Goal: Task Accomplishment & Management: Complete application form

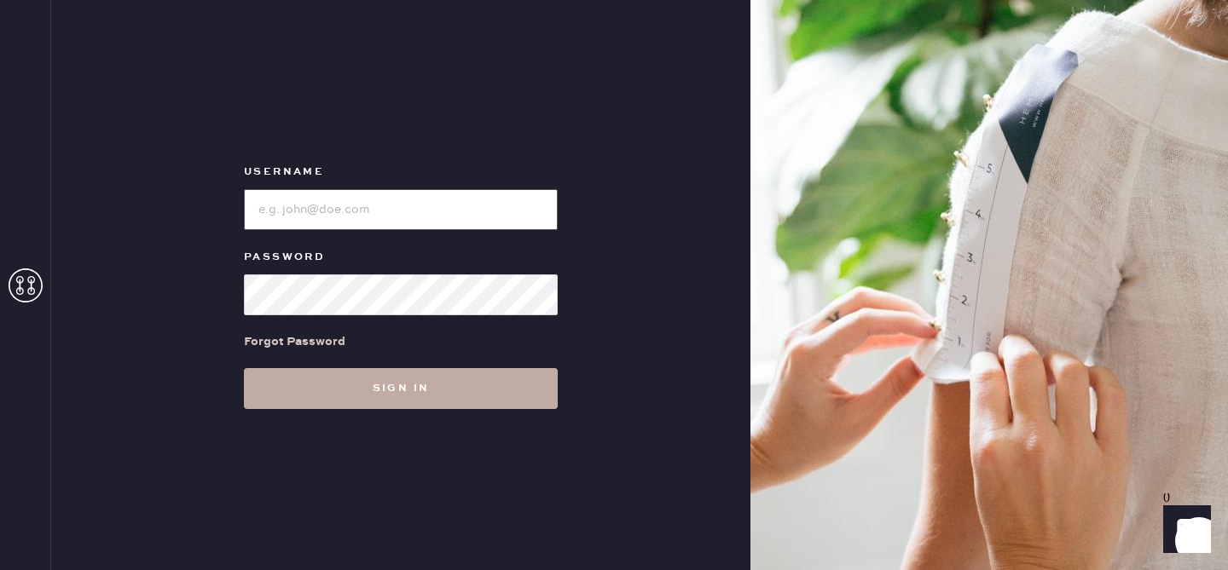
type input "reformationplatform"
click at [388, 386] on button "Sign in" at bounding box center [401, 388] width 314 height 41
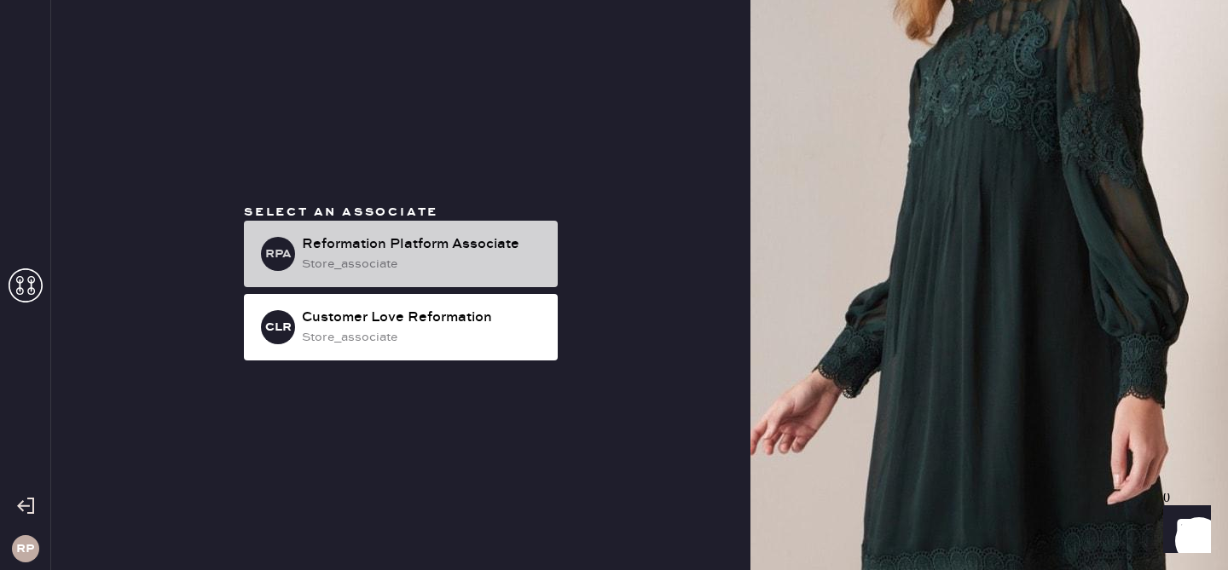
click at [424, 232] on div "RPA Reformation Platform Associate store_associate" at bounding box center [401, 254] width 314 height 66
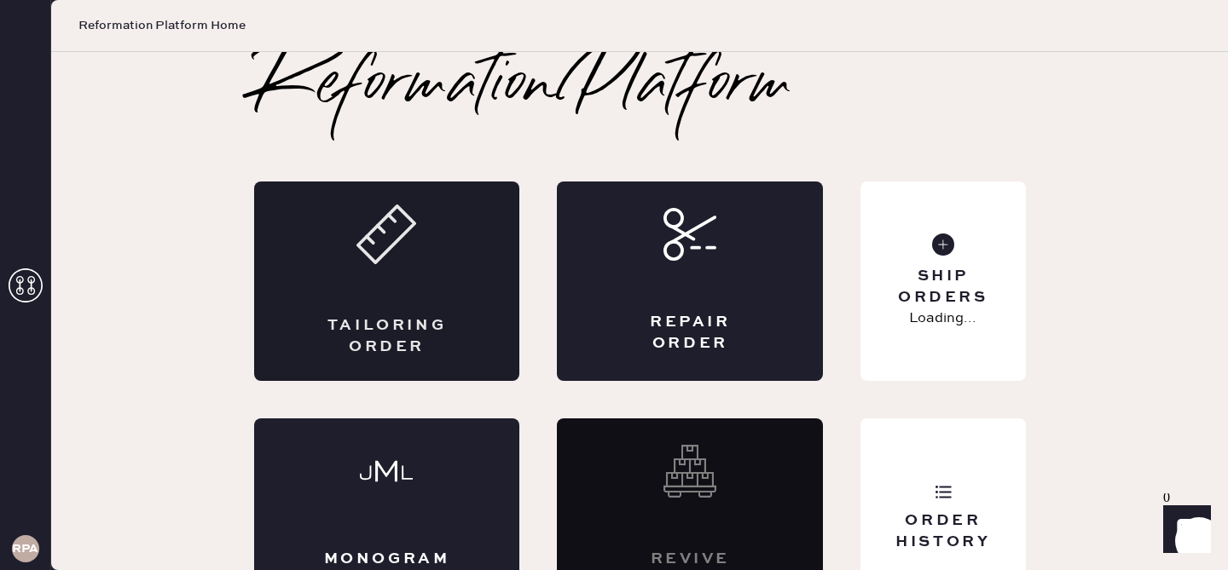
click at [402, 289] on div "Tailoring Order" at bounding box center [387, 281] width 266 height 199
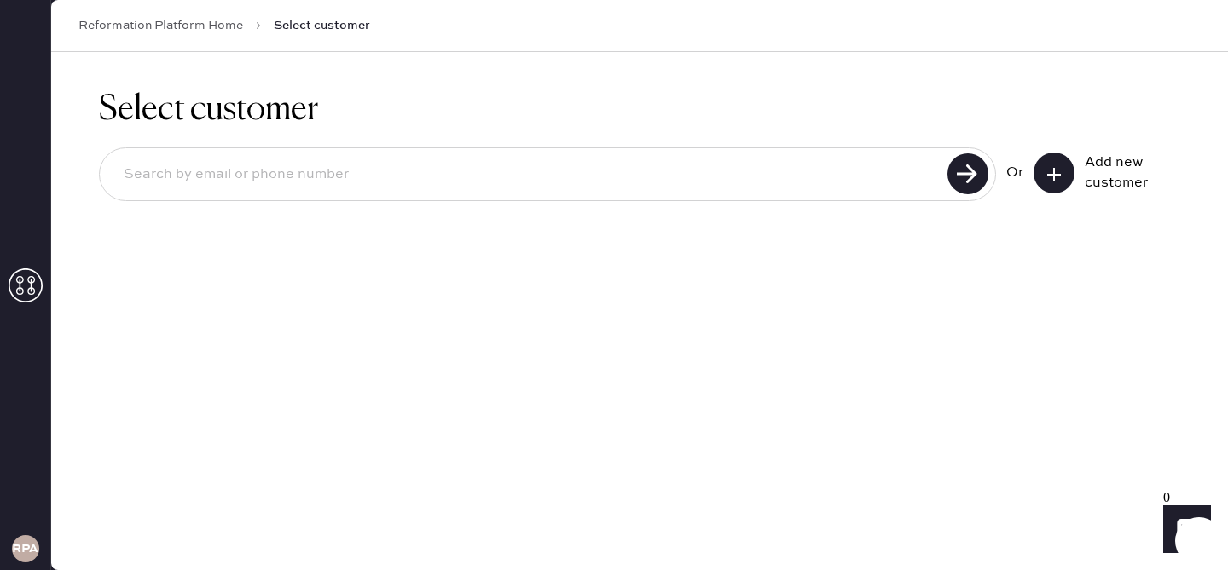
click at [756, 165] on input at bounding box center [526, 174] width 832 height 39
type input "3104673369"
click at [980, 176] on use at bounding box center [967, 173] width 41 height 41
click at [971, 182] on use at bounding box center [967, 173] width 41 height 41
click at [967, 170] on use at bounding box center [967, 173] width 41 height 41
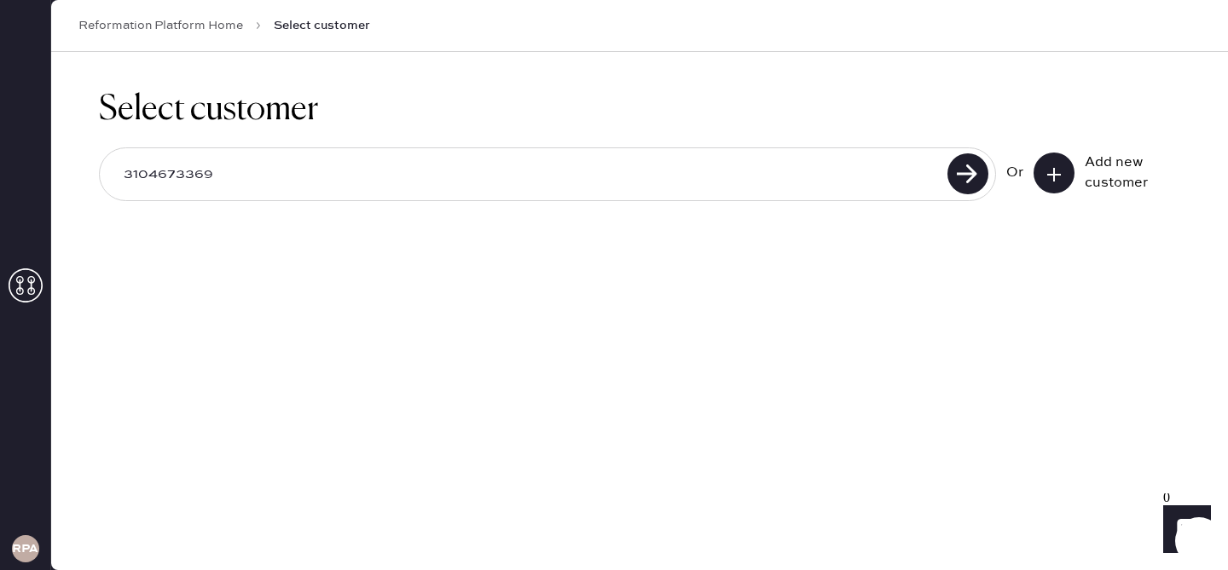
click at [1073, 176] on button at bounding box center [1053, 173] width 41 height 41
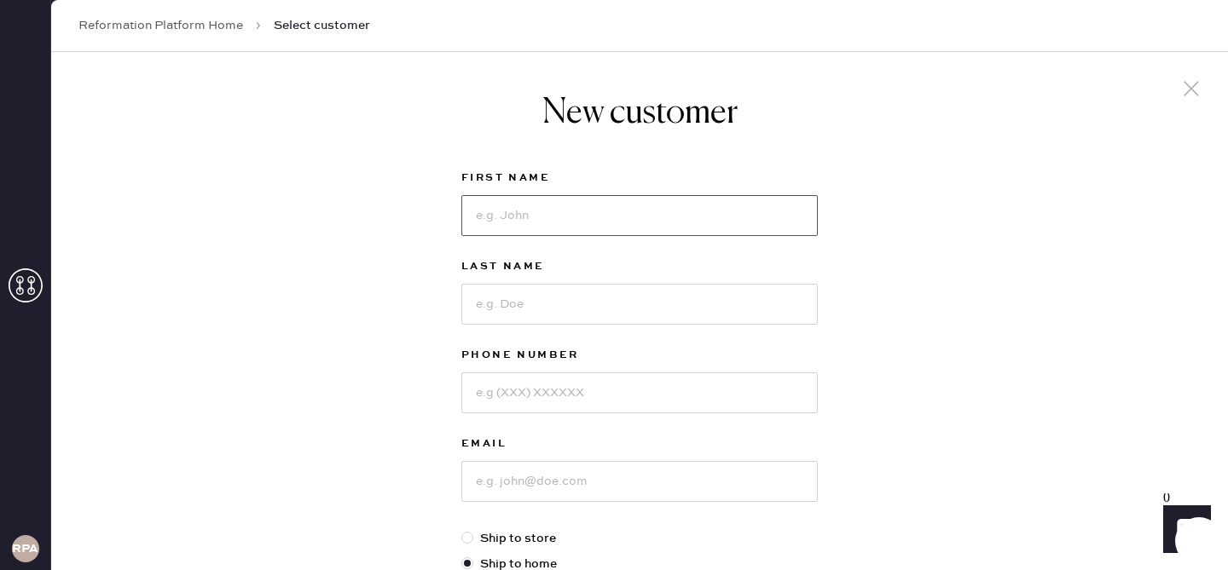
click at [676, 211] on input at bounding box center [639, 215] width 356 height 41
type input "[PERSON_NAME]"
type input "Contant"
type input "3104673369"
click at [571, 493] on input at bounding box center [639, 481] width 356 height 41
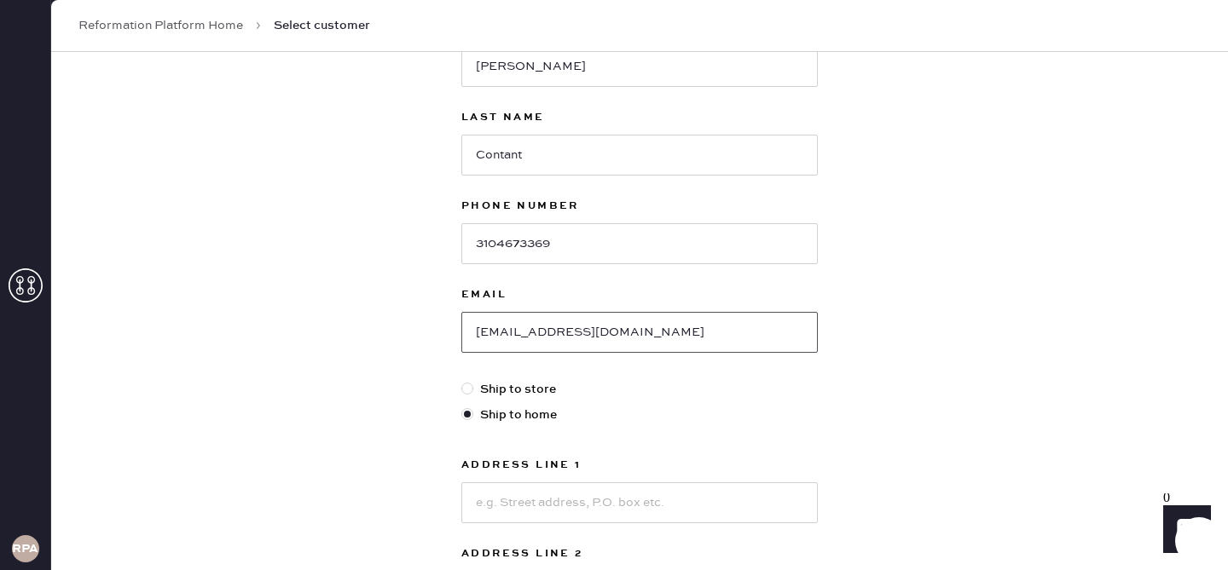
scroll to position [305, 0]
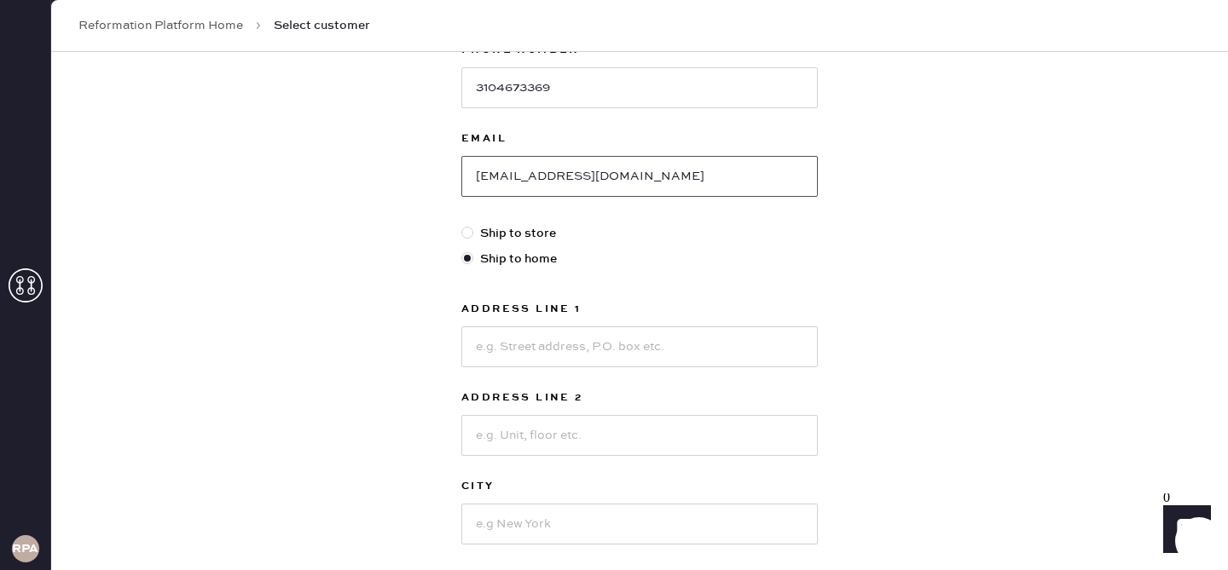
type input "[EMAIL_ADDRESS][DOMAIN_NAME]"
click at [571, 371] on div "Address Line 1 Address Line 2 City State Select AK [GEOGRAPHIC_DATA] CO [GEOGRA…" at bounding box center [639, 466] width 356 height 334
click at [577, 356] on input at bounding box center [639, 347] width 356 height 41
type input "[STREET_ADDRESS]"
click at [546, 507] on input at bounding box center [639, 524] width 356 height 41
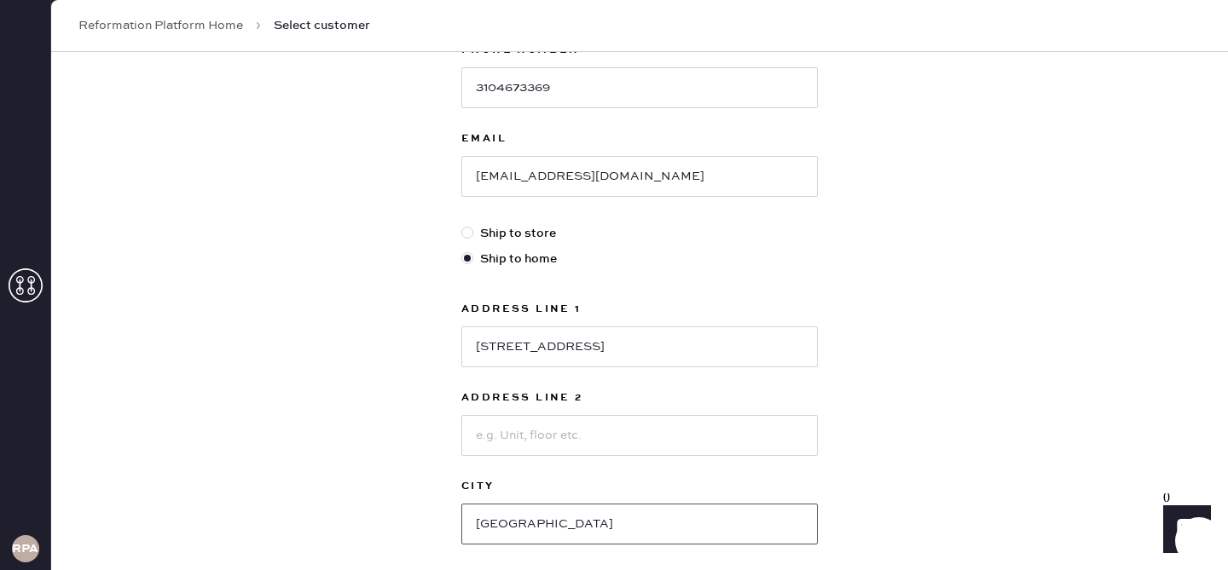
scroll to position [539, 0]
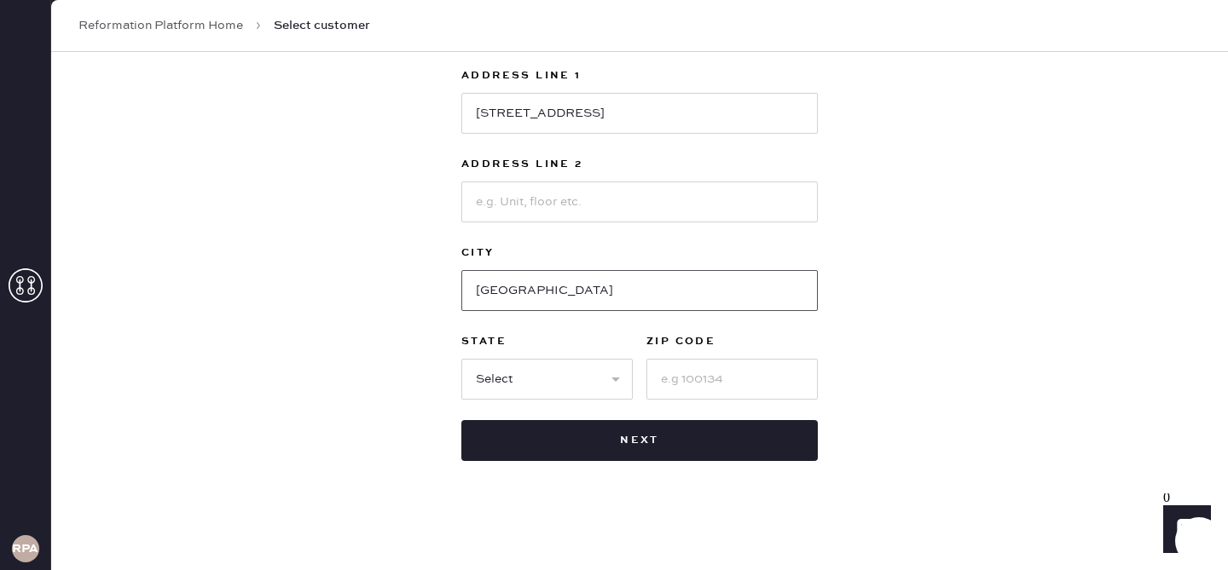
type input "[GEOGRAPHIC_DATA]"
click at [481, 378] on select "Select AK AL AR AZ CA CO CT [GEOGRAPHIC_DATA] DE FL [GEOGRAPHIC_DATA] HI [GEOGR…" at bounding box center [546, 379] width 171 height 41
select select "CA"
click at [731, 385] on input at bounding box center [731, 379] width 171 height 41
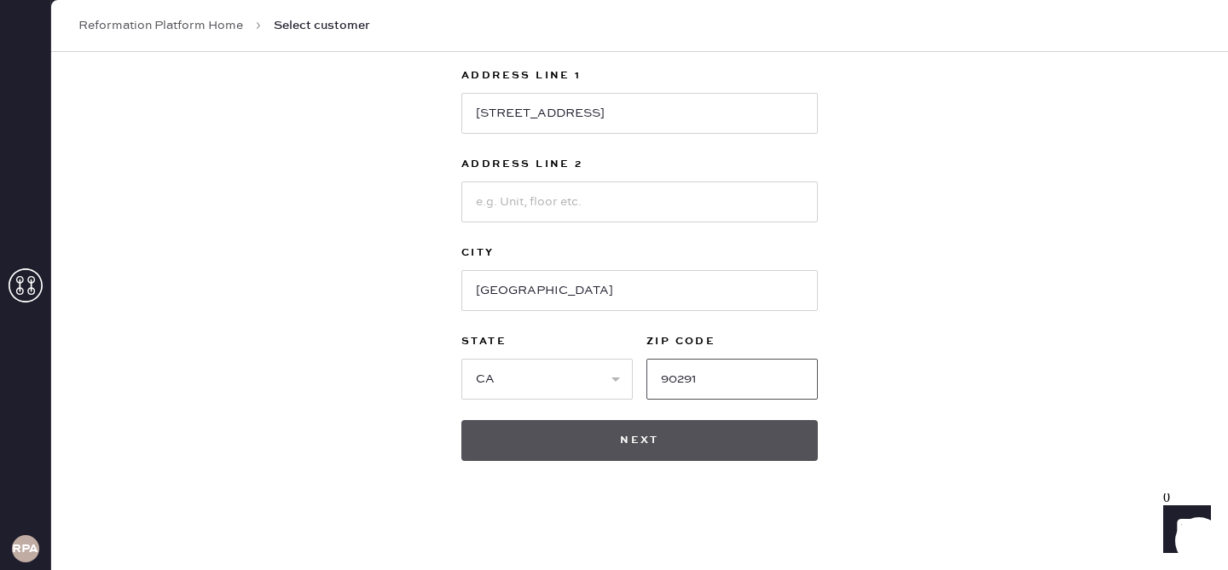
type input "90291"
click at [680, 447] on button "Next" at bounding box center [639, 440] width 356 height 41
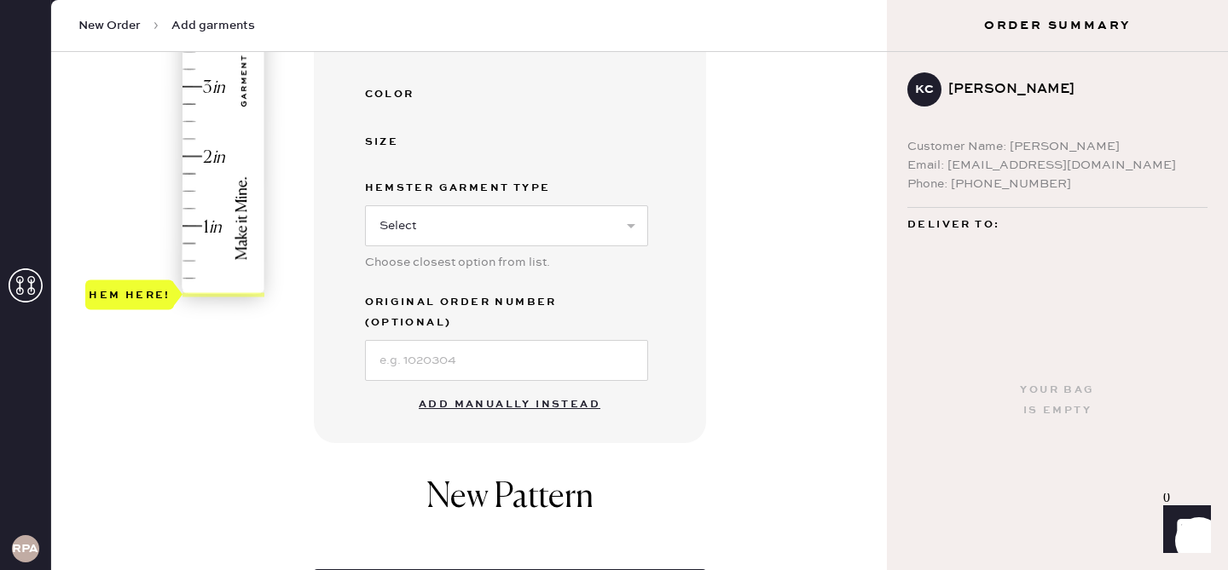
scroll to position [456, 0]
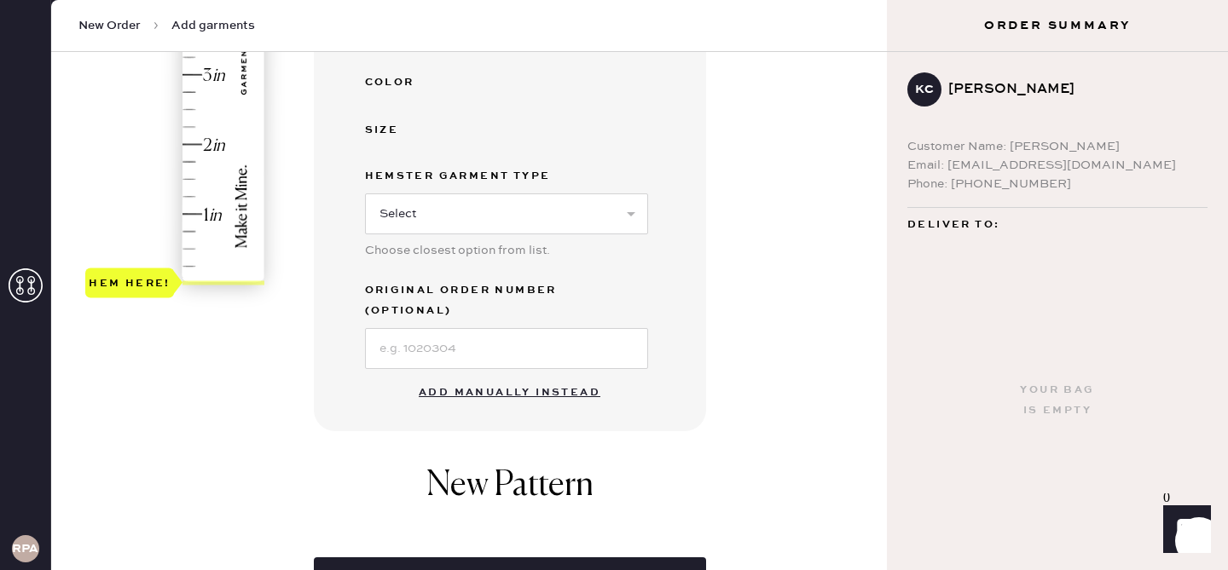
click at [536, 376] on button "Add manually instead" at bounding box center [509, 393] width 202 height 34
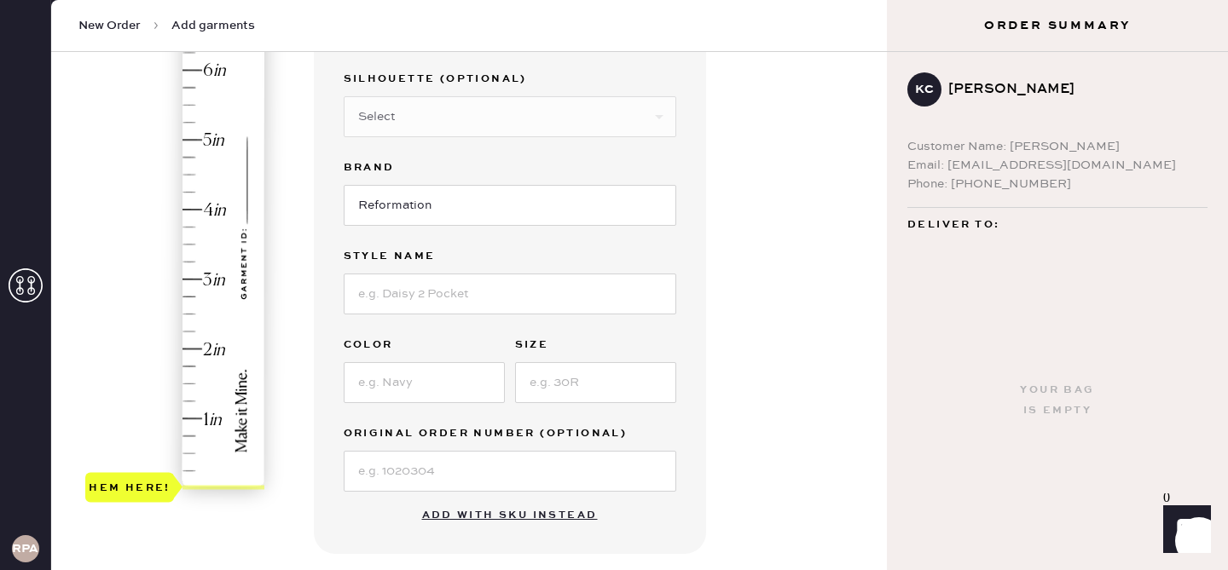
scroll to position [23, 0]
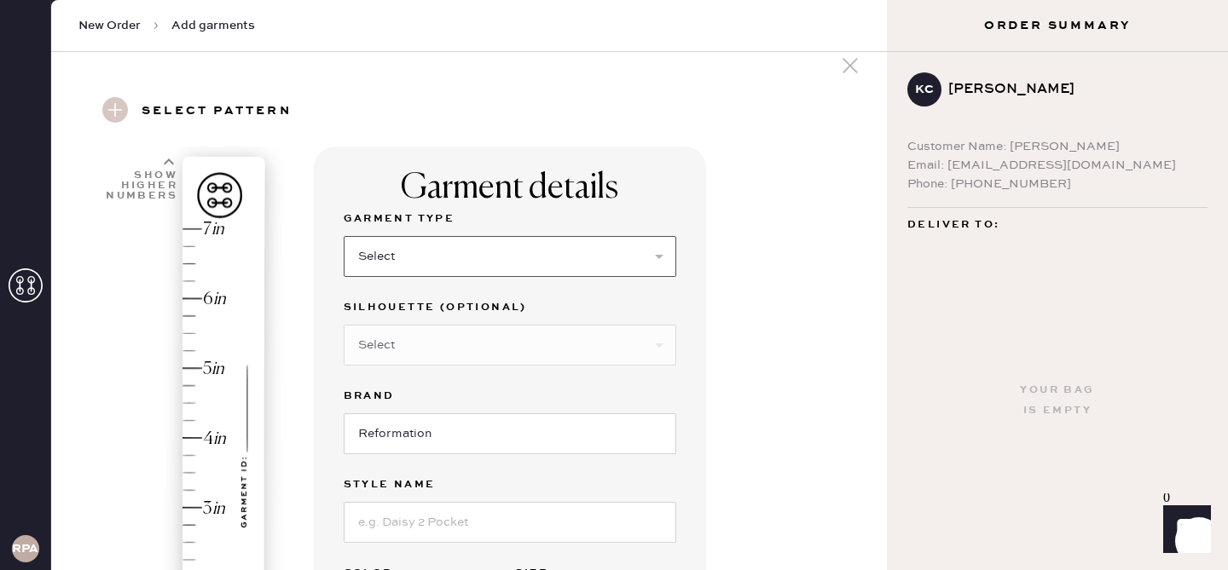
click at [506, 262] on select "Select Basic Skirt Jeans Leggings Pants Shorts Basic Sleeved Dress Basic Sleeve…" at bounding box center [510, 256] width 332 height 41
select select "2"
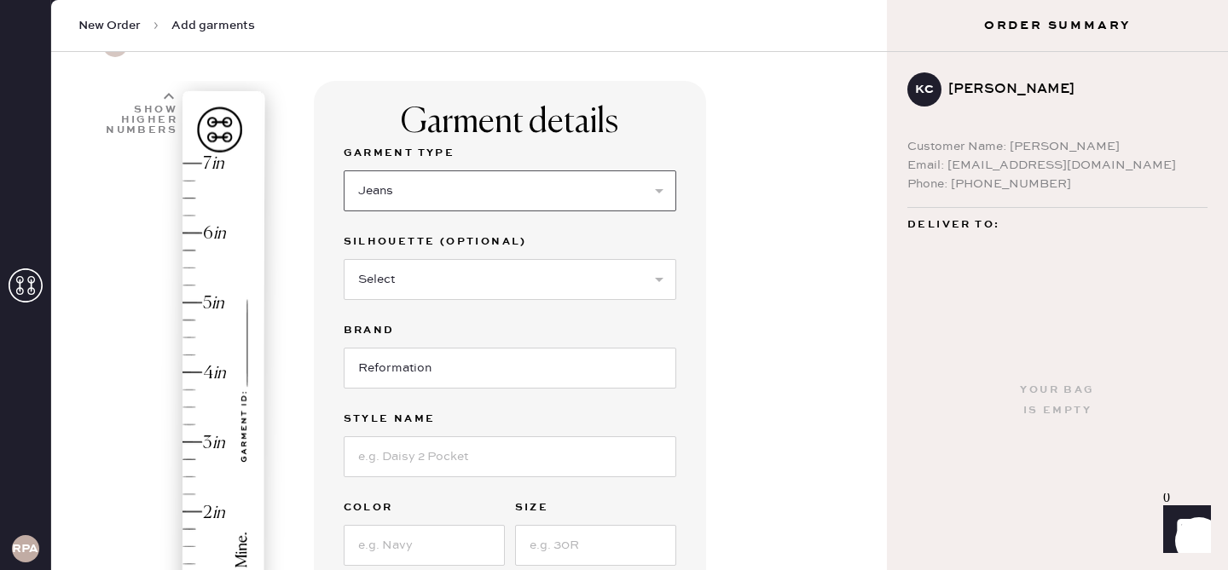
scroll to position [100, 0]
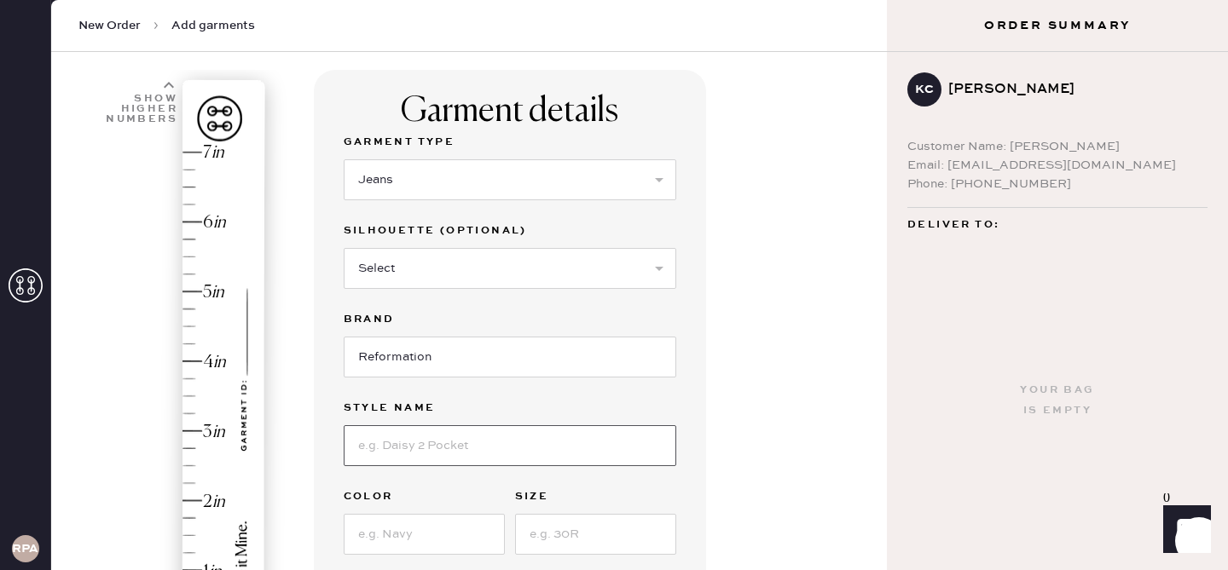
click at [451, 439] on input at bounding box center [510, 445] width 332 height 41
type input "[PERSON_NAME] Low Rise"
click at [309, 412] on div "1 in 2 in 3 in 4 in 5 in 6 in 7 in Show higher numbers Show lower numbers Hem h…" at bounding box center [469, 554] width 808 height 968
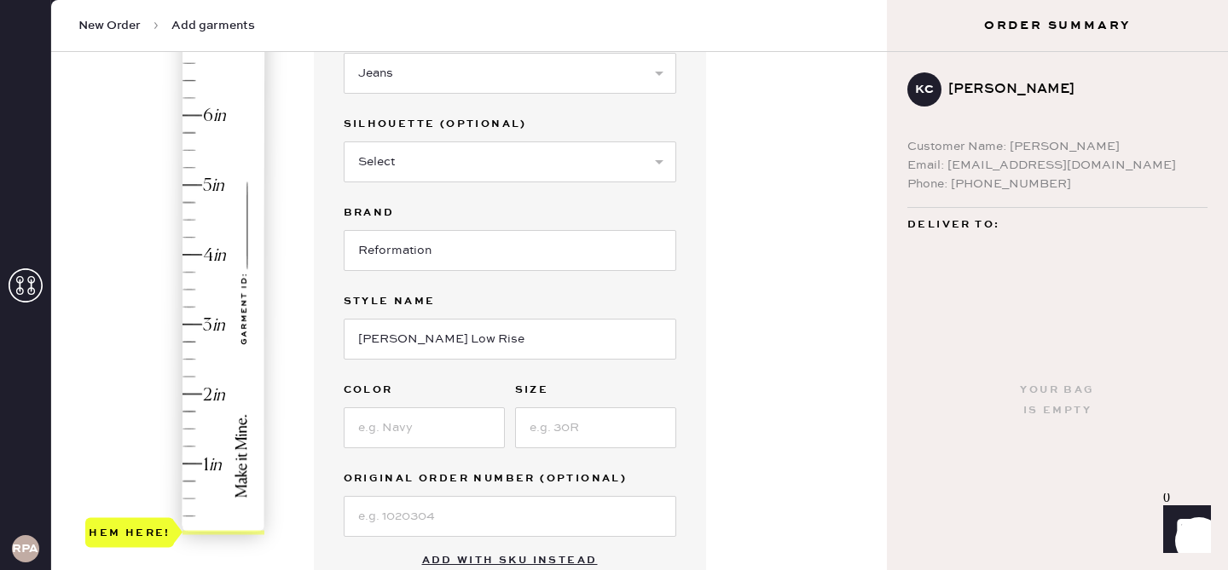
scroll to position [338, 0]
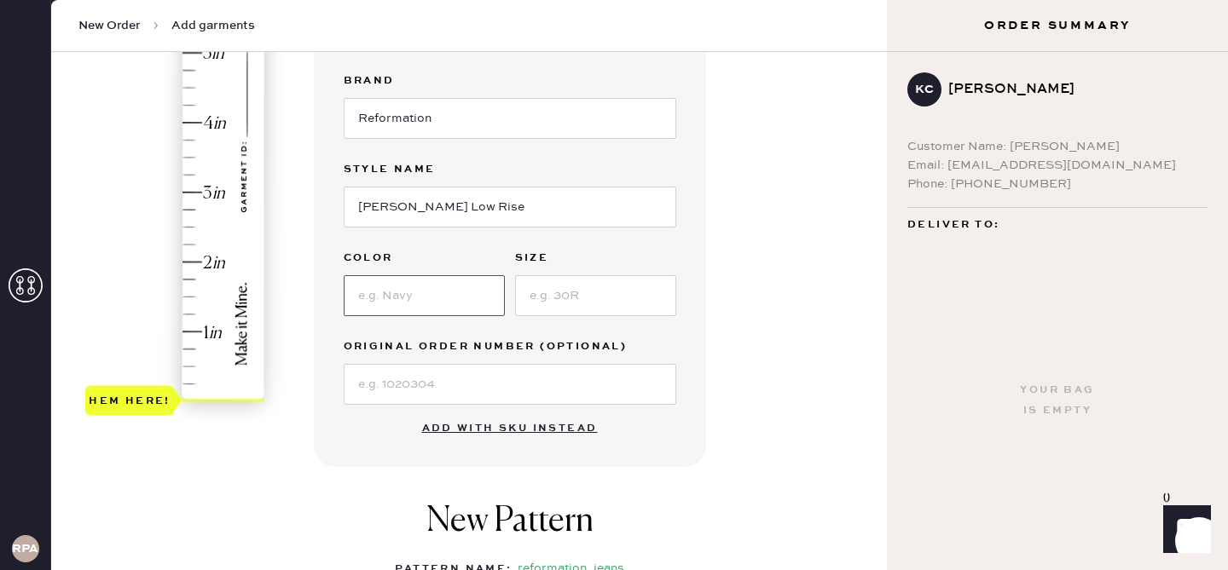
click at [391, 292] on input at bounding box center [424, 295] width 161 height 41
type input "Summit"
click at [601, 296] on input at bounding box center [595, 295] width 161 height 41
type input "28"
type input "3"
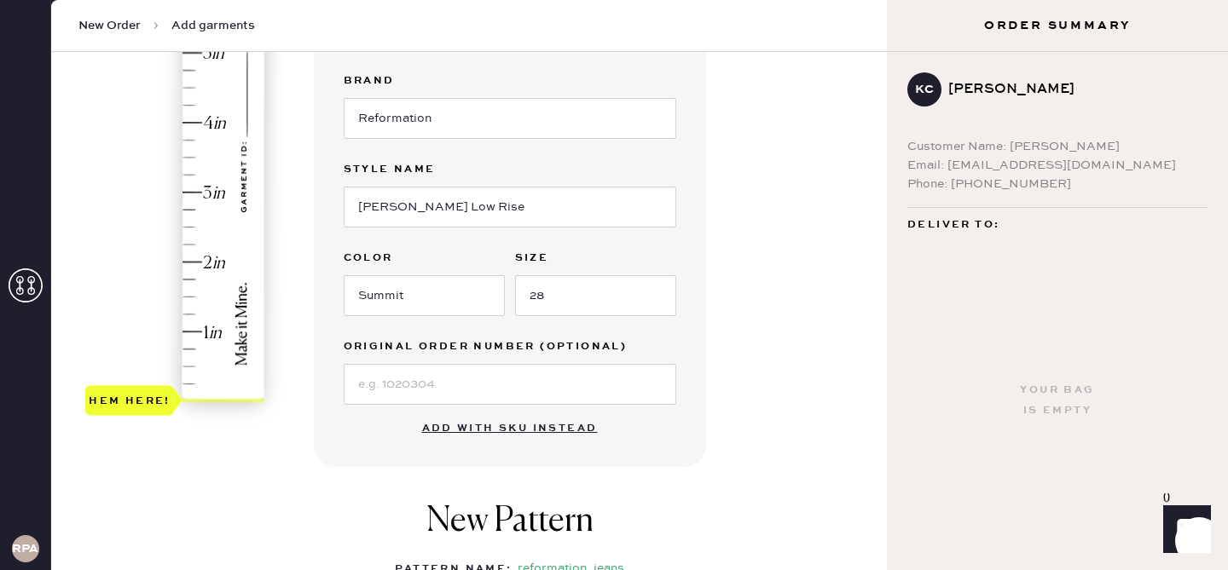
click at [206, 188] on div "Hem here!" at bounding box center [176, 157] width 182 height 503
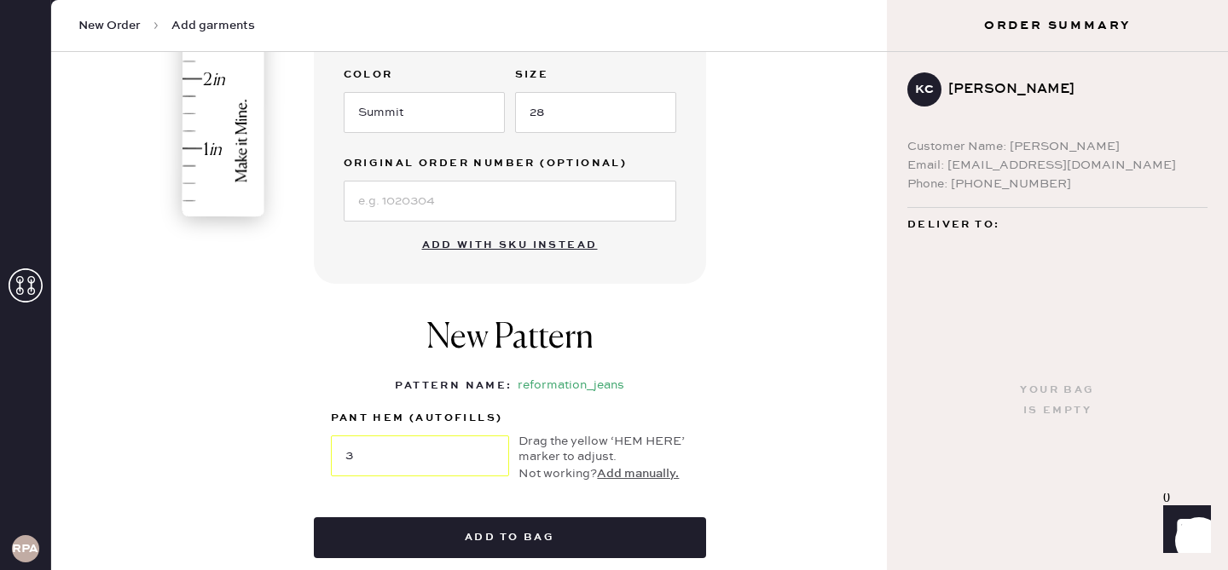
scroll to position [575, 0]
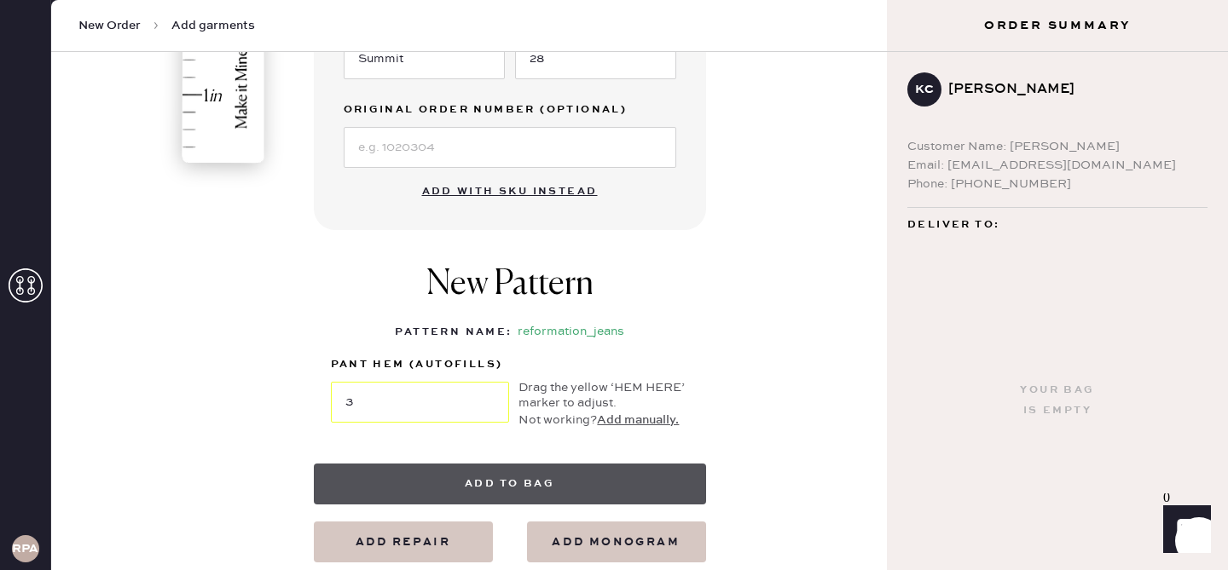
click at [456, 485] on button "Add to bag" at bounding box center [510, 484] width 392 height 41
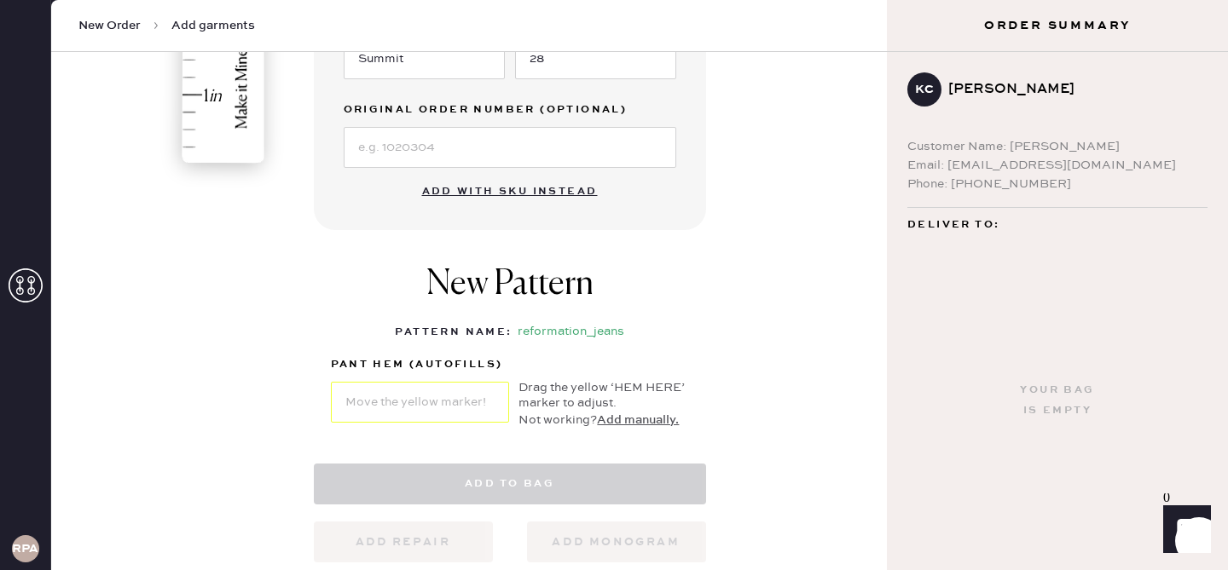
select select "2"
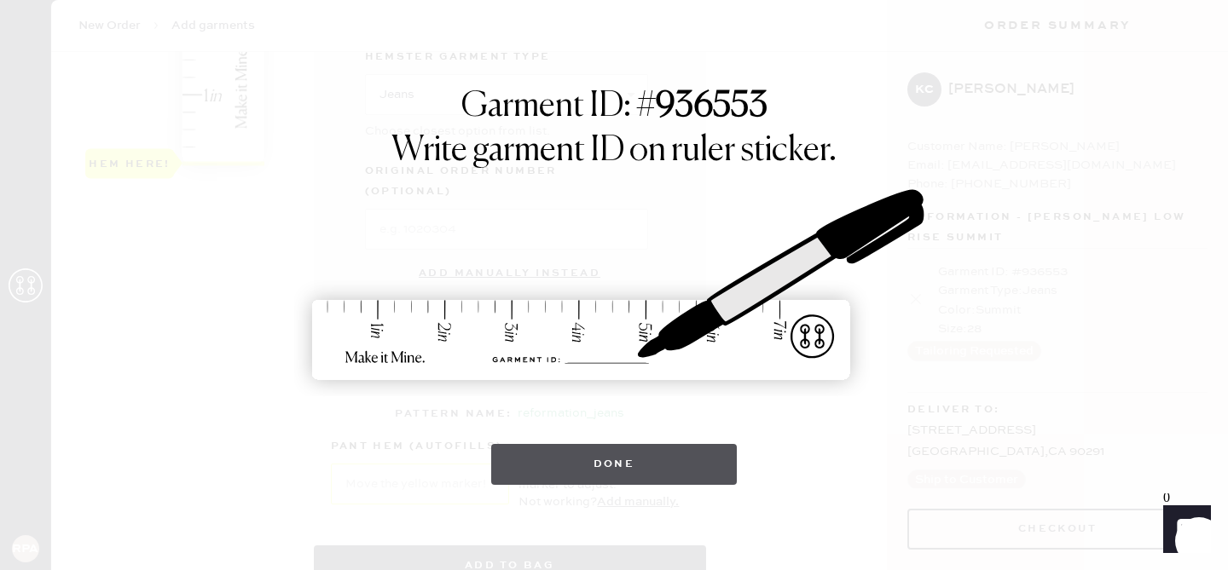
click at [621, 470] on button "Done" at bounding box center [614, 464] width 246 height 41
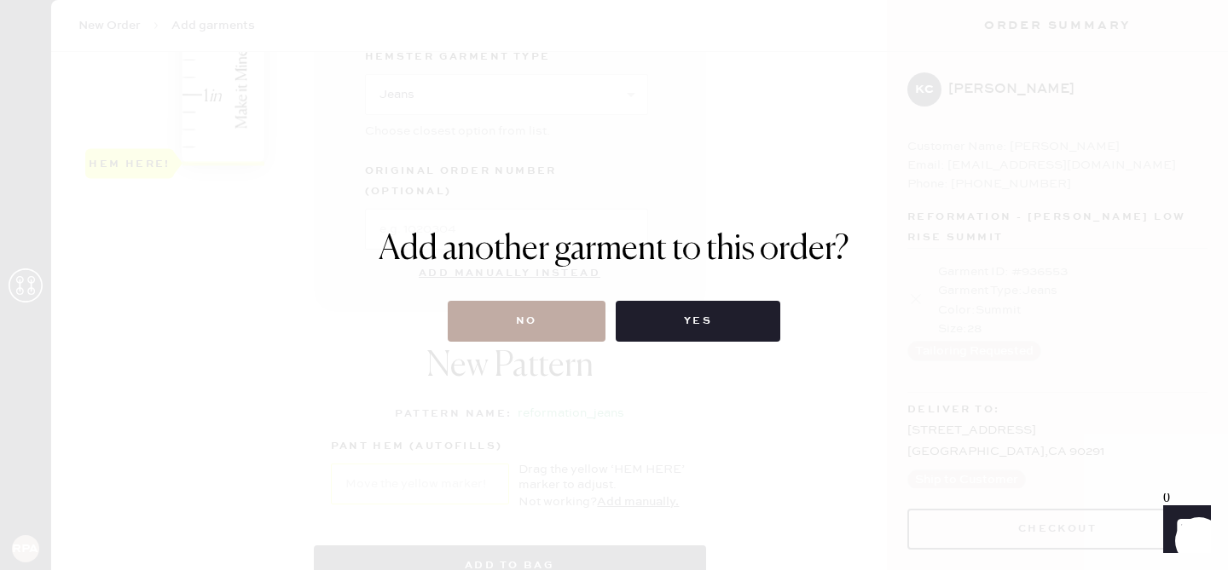
click at [558, 318] on button "No" at bounding box center [527, 321] width 158 height 41
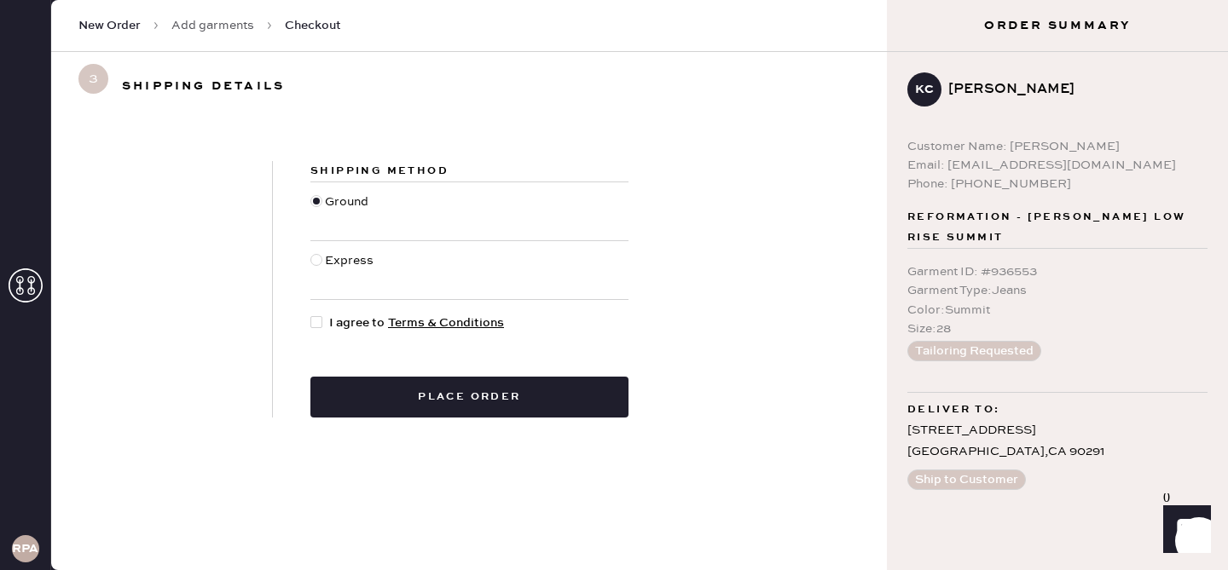
click at [338, 307] on div "Shipping Method Ground Express I agree to Terms & Conditions Place order" at bounding box center [469, 289] width 393 height 257
click at [321, 326] on div at bounding box center [316, 322] width 12 height 12
click at [311, 315] on input "I agree to Terms & Conditions" at bounding box center [310, 314] width 1 height 1
checkbox input "true"
click at [323, 261] on div at bounding box center [317, 270] width 14 height 38
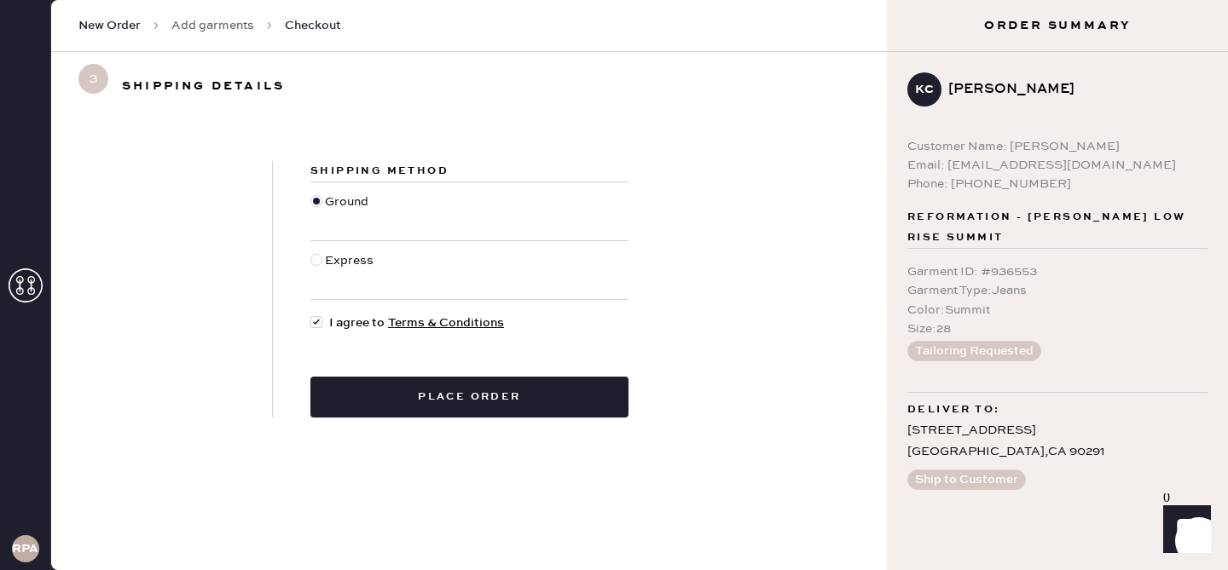
click at [311, 252] on input "Express" at bounding box center [310, 251] width 1 height 1
radio input "true"
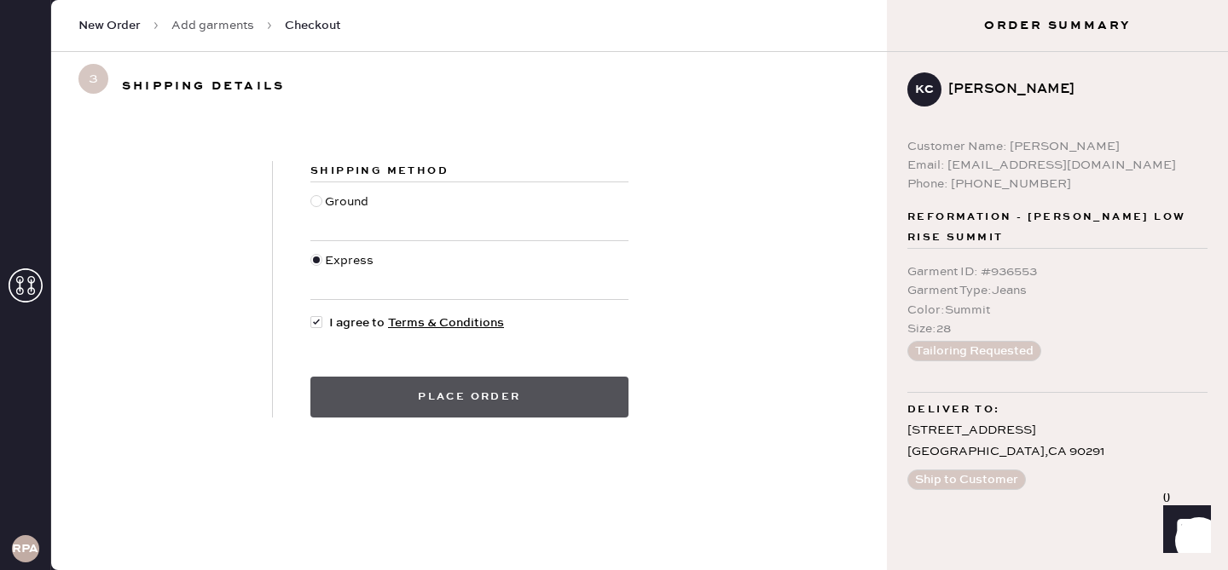
click at [523, 402] on button "Place order" at bounding box center [469, 397] width 318 height 41
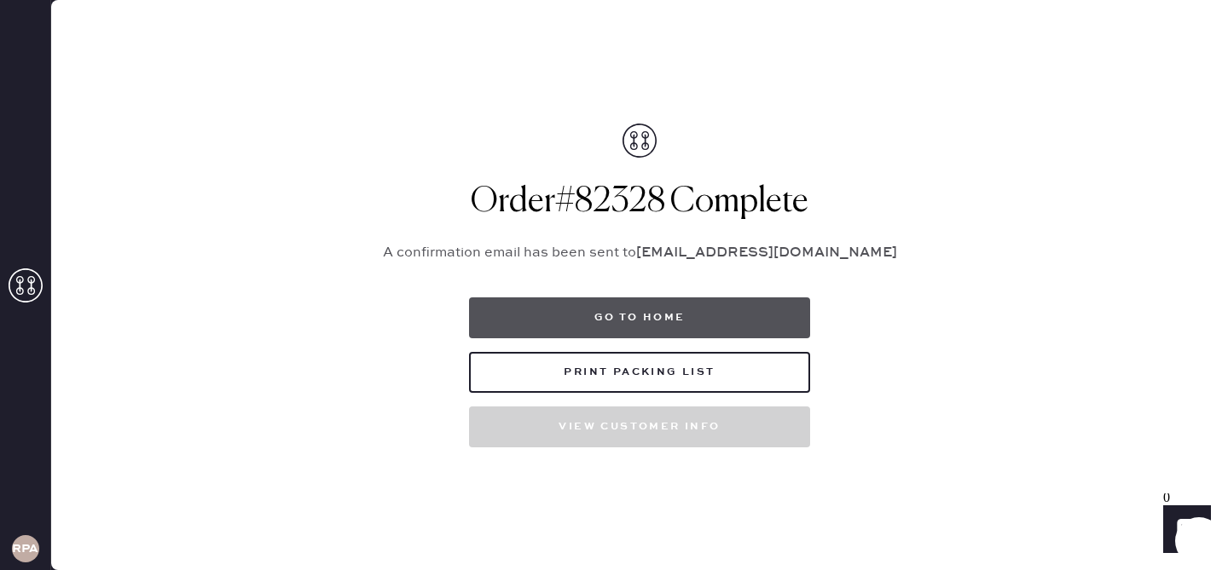
click at [660, 321] on button "Go to home" at bounding box center [639, 318] width 341 height 41
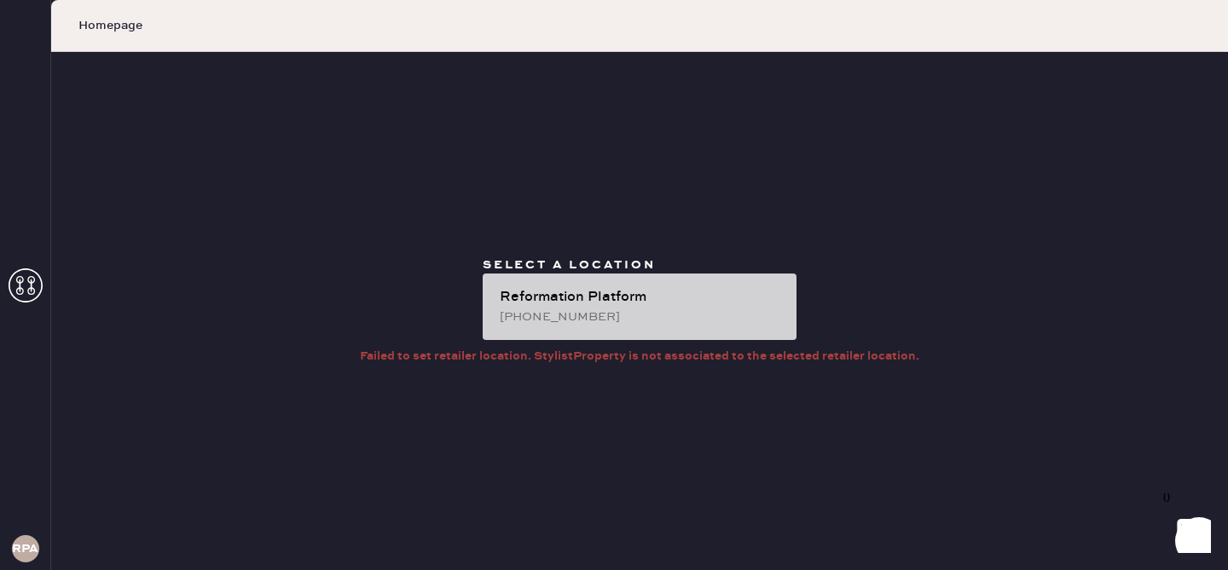
click at [630, 311] on div "[PHONE_NUMBER]" at bounding box center [641, 317] width 283 height 19
click at [574, 309] on div "[PHONE_NUMBER]" at bounding box center [641, 317] width 283 height 19
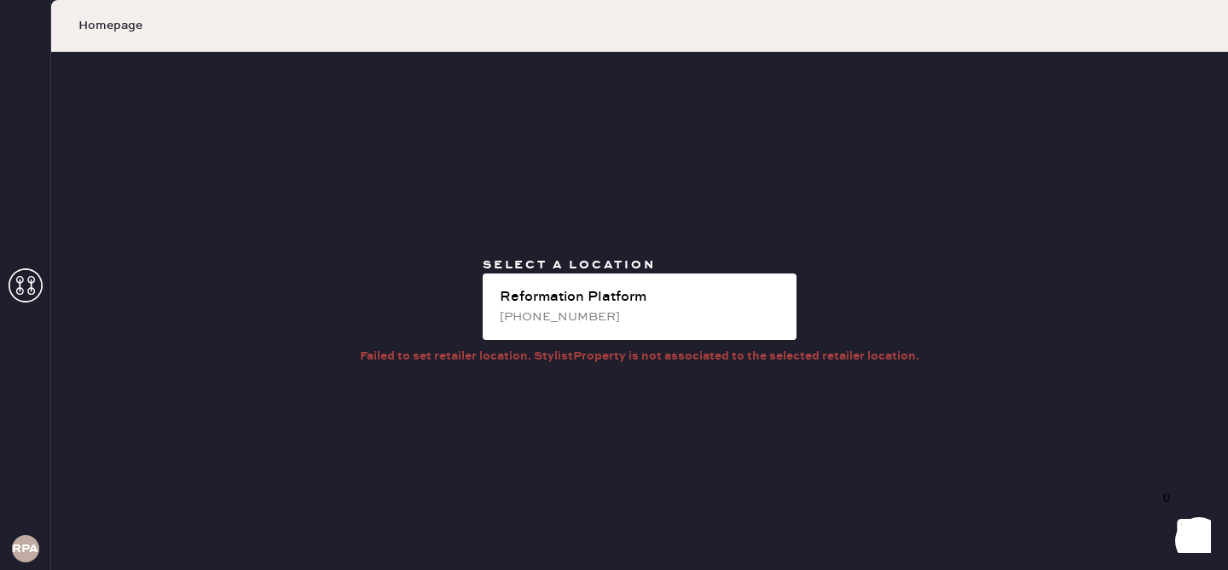
click at [20, 291] on icon at bounding box center [26, 286] width 34 height 34
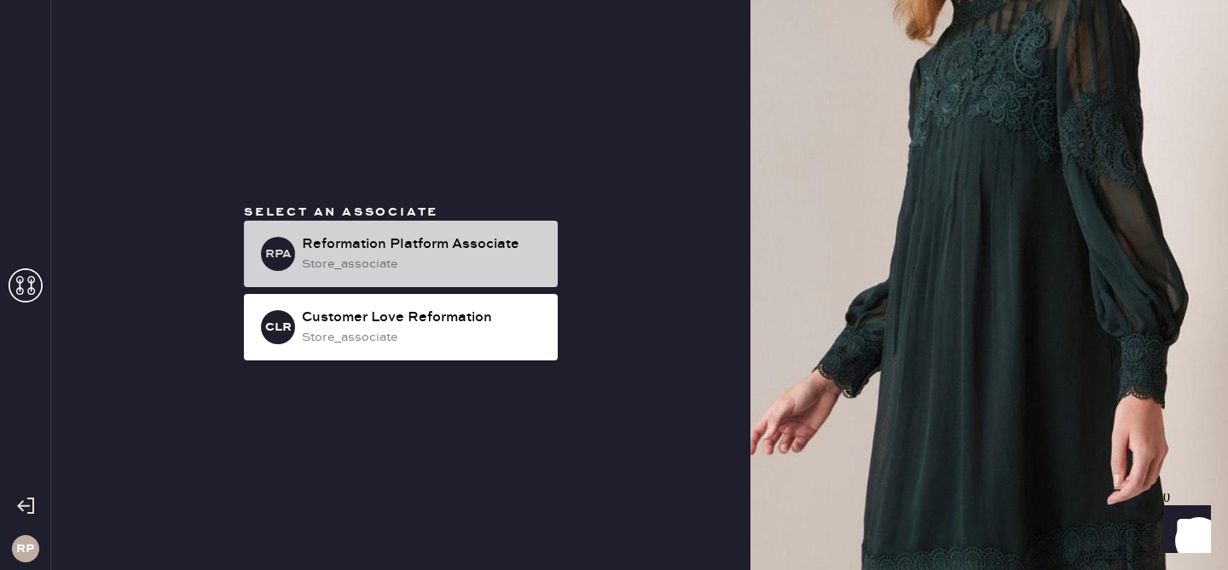
click at [354, 262] on div "store_associate" at bounding box center [423, 264] width 242 height 19
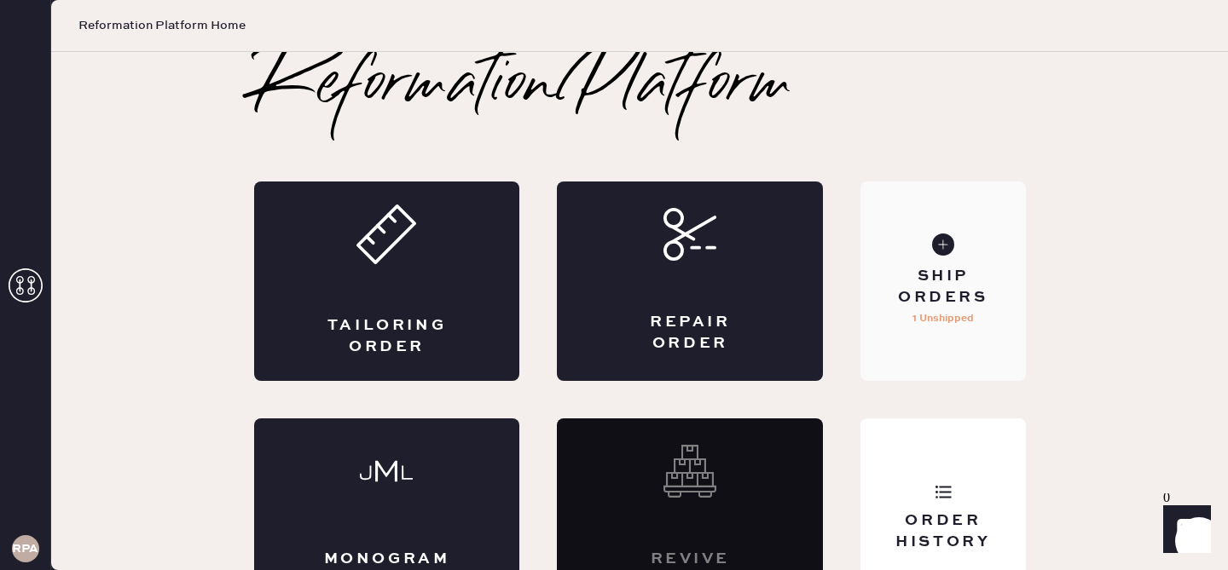
click at [918, 317] on p "1 Unshipped" at bounding box center [942, 319] width 61 height 20
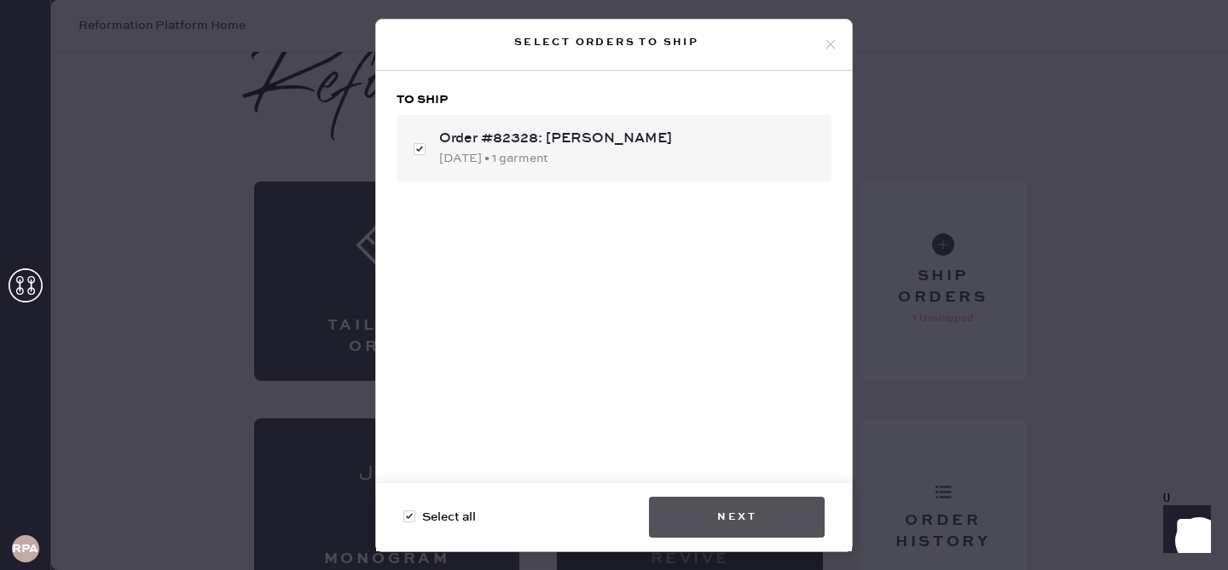
click at [735, 515] on button "Next" at bounding box center [737, 517] width 176 height 41
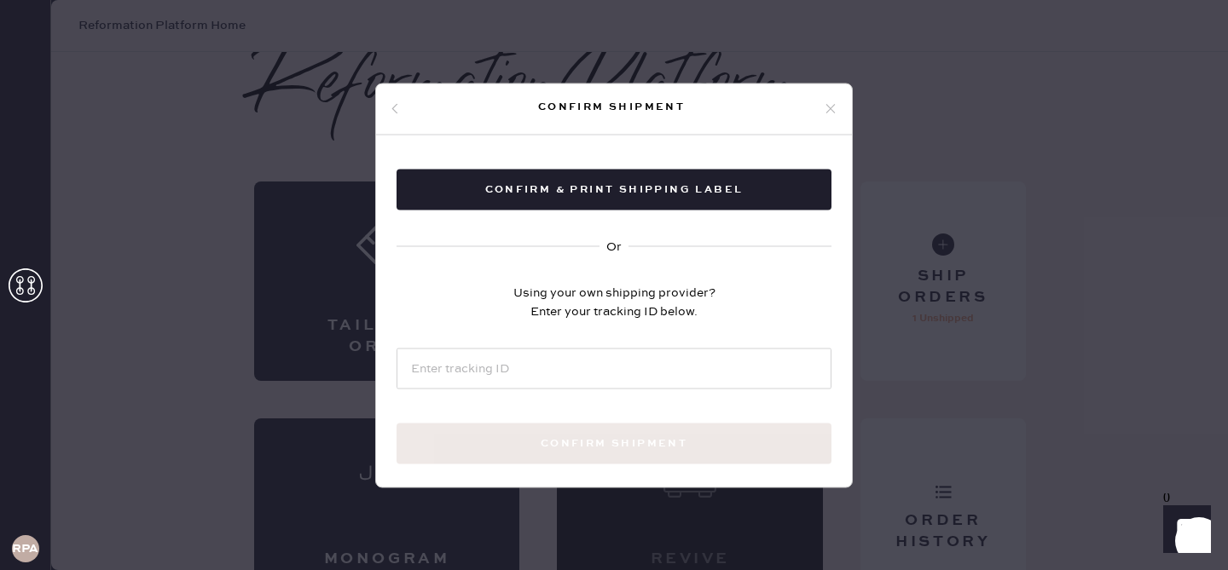
click at [827, 103] on icon at bounding box center [830, 108] width 15 height 15
